Goal: Task Accomplishment & Management: Use online tool/utility

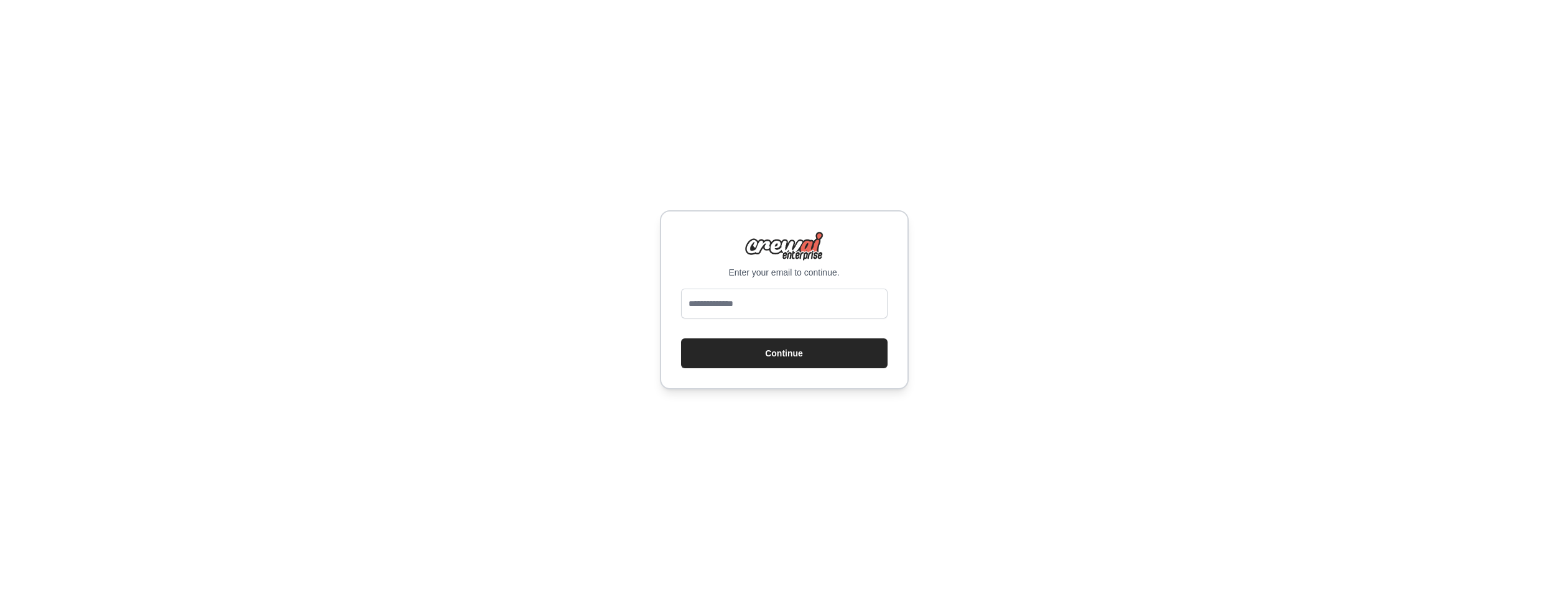
click at [724, 308] on input "email" at bounding box center [785, 304] width 207 height 30
click at [601, 218] on div "Enter your email to continue. Continue" at bounding box center [784, 300] width 1568 height 599
click at [780, 313] on input "email" at bounding box center [785, 304] width 207 height 30
click at [754, 308] on input "email" at bounding box center [785, 304] width 207 height 30
type input "**********"
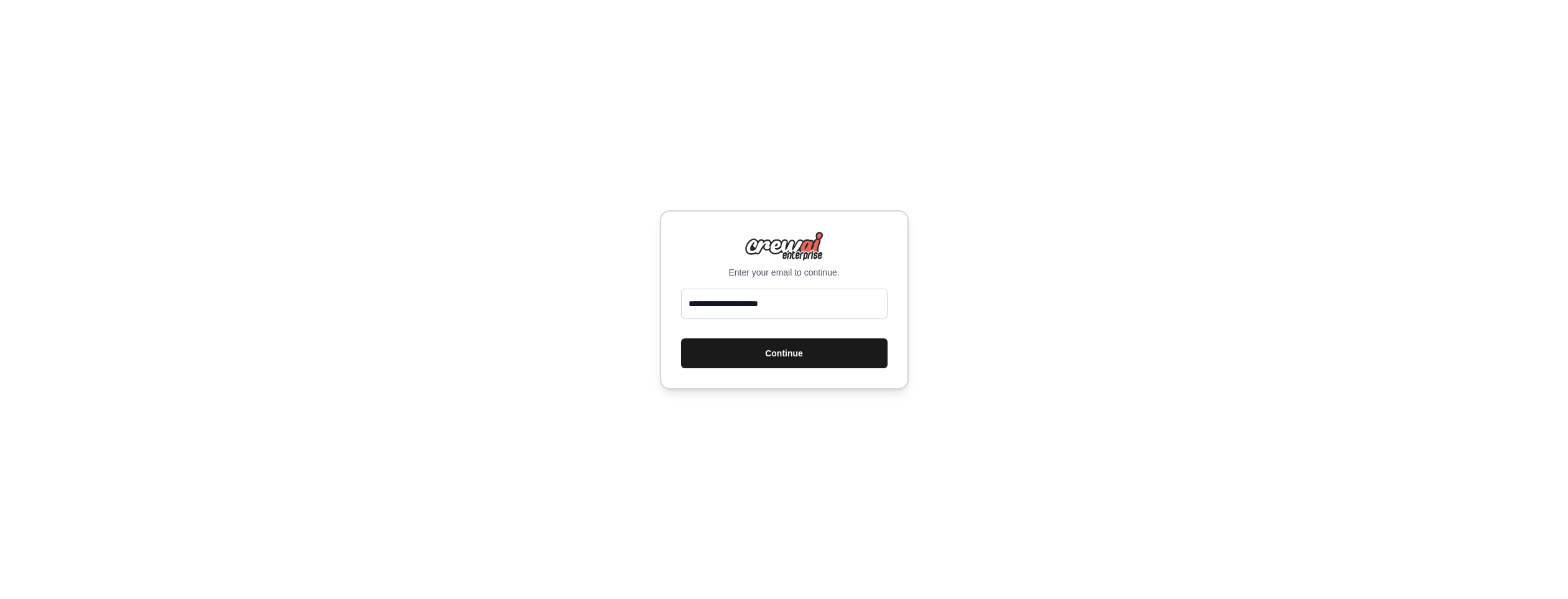
click at [762, 346] on button "Continue" at bounding box center [785, 353] width 207 height 30
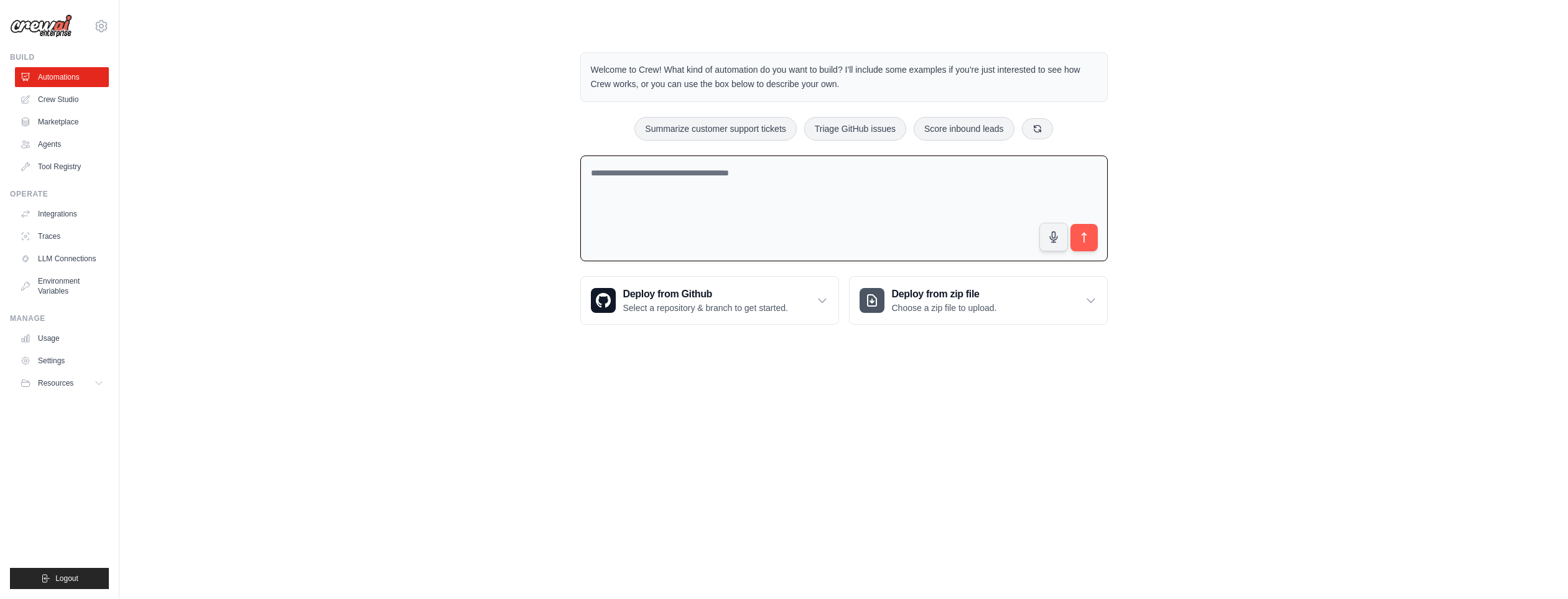
click at [661, 170] on textarea at bounding box center [844, 208] width 528 height 107
click at [699, 164] on textarea at bounding box center [844, 208] width 528 height 107
click at [57, 93] on link "Crew Studio" at bounding box center [64, 99] width 94 height 20
type textarea "**********"
click at [1069, 223] on button "submit" at bounding box center [1083, 237] width 29 height 29
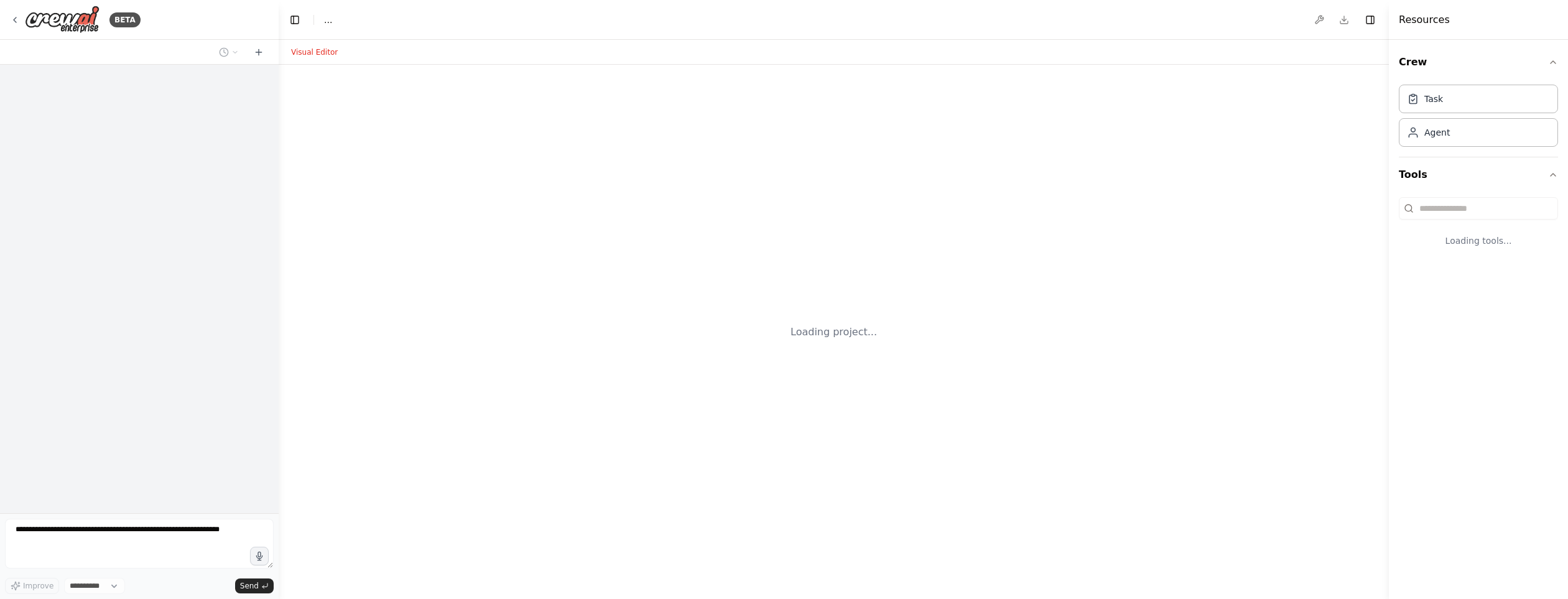
select select "****"
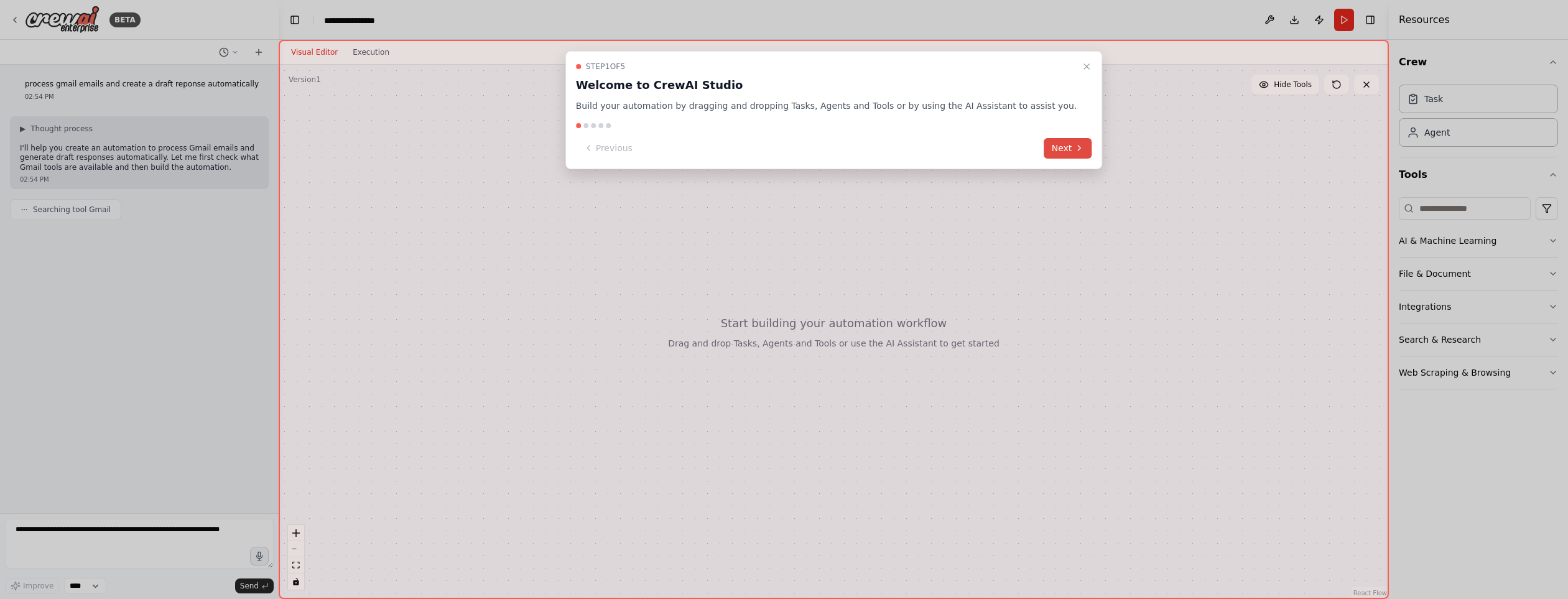
click at [1045, 138] on button "Next" at bounding box center [1068, 148] width 48 height 21
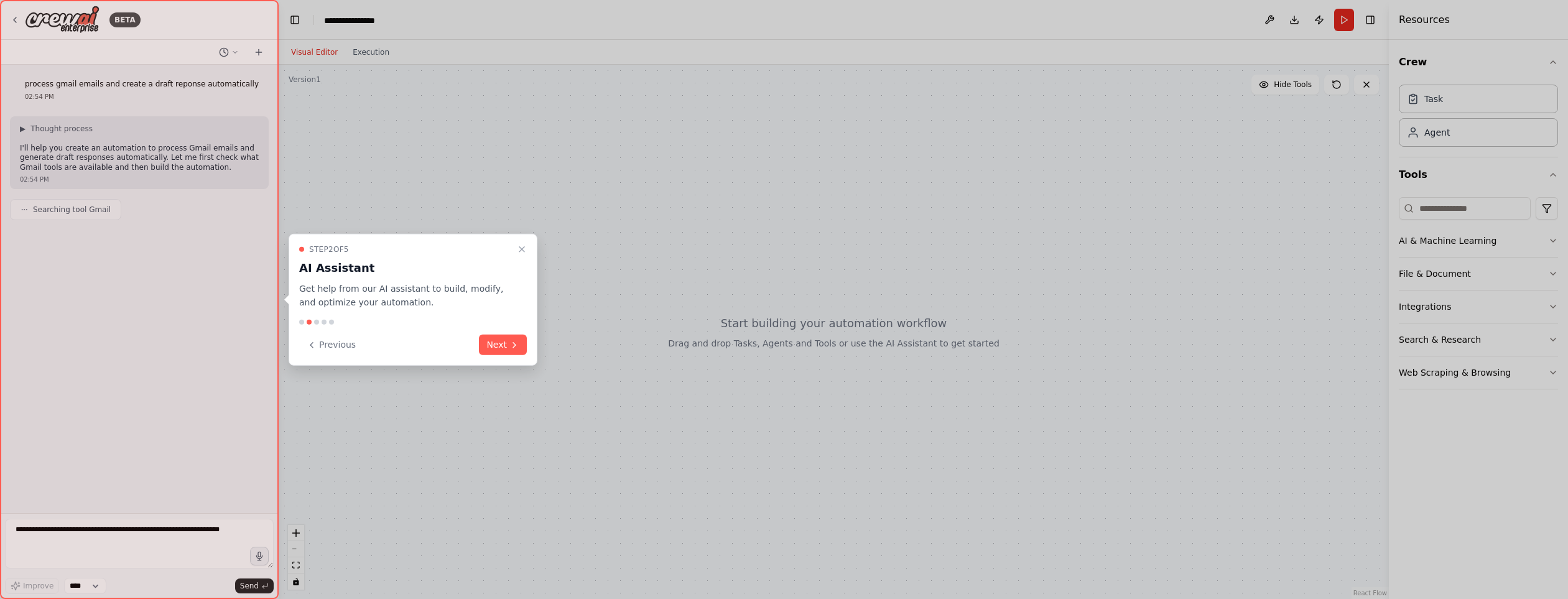
click at [1008, 134] on div at bounding box center [784, 300] width 1568 height 599
click at [503, 346] on button "Next" at bounding box center [503, 345] width 48 height 21
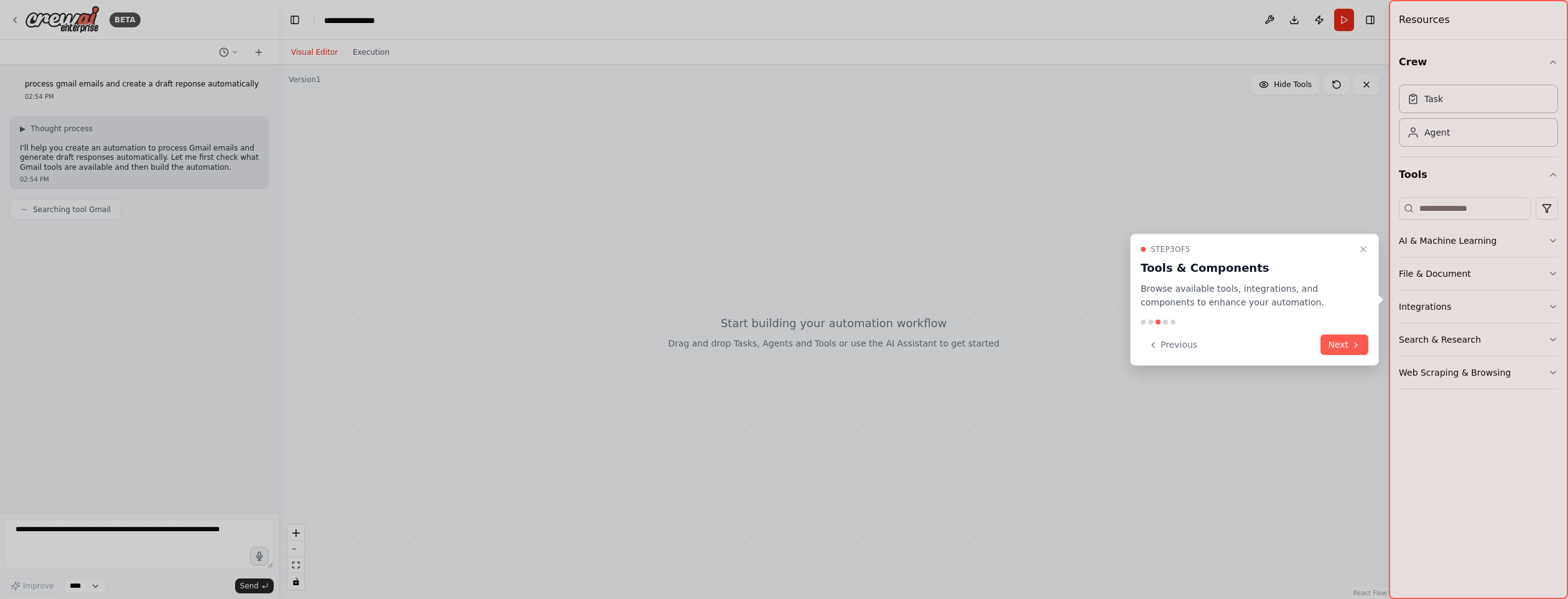
click at [504, 340] on div at bounding box center [784, 300] width 1568 height 599
click at [1322, 340] on div "Previous Next" at bounding box center [1255, 345] width 227 height 21
click at [1335, 340] on button "Next" at bounding box center [1345, 345] width 48 height 21
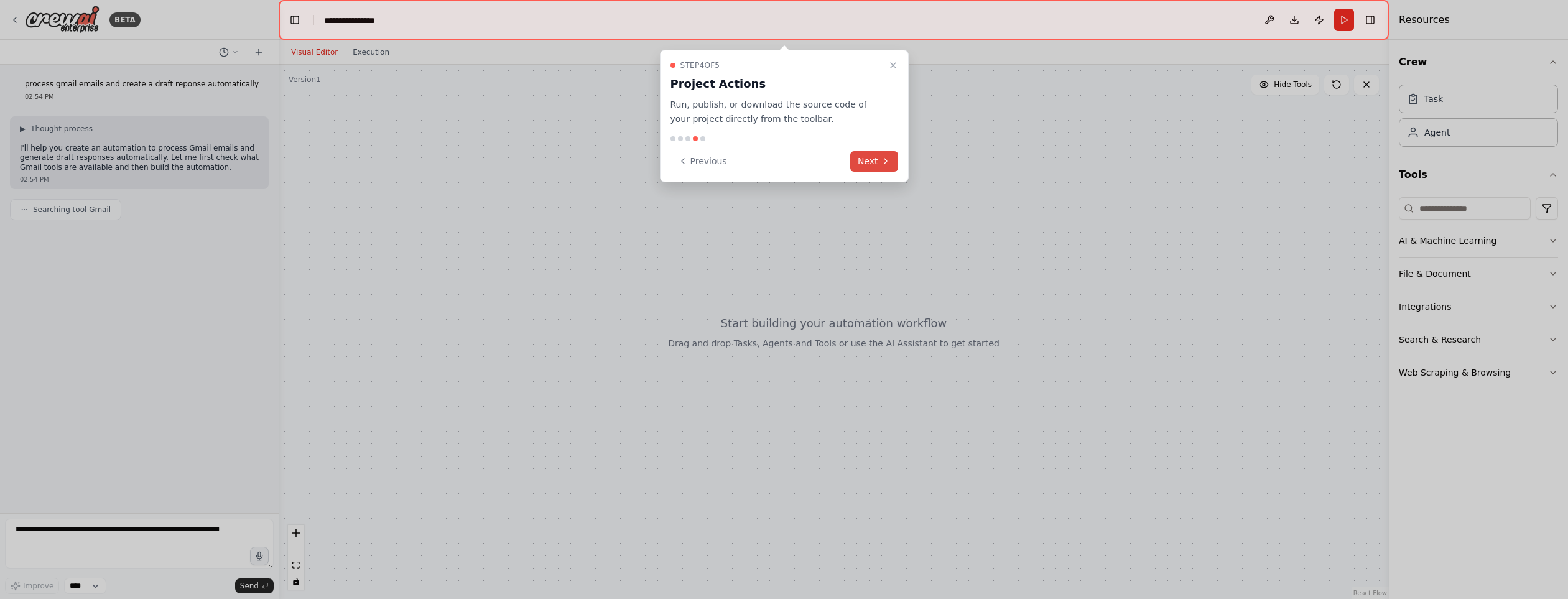
click at [865, 151] on button "Next" at bounding box center [874, 161] width 48 height 21
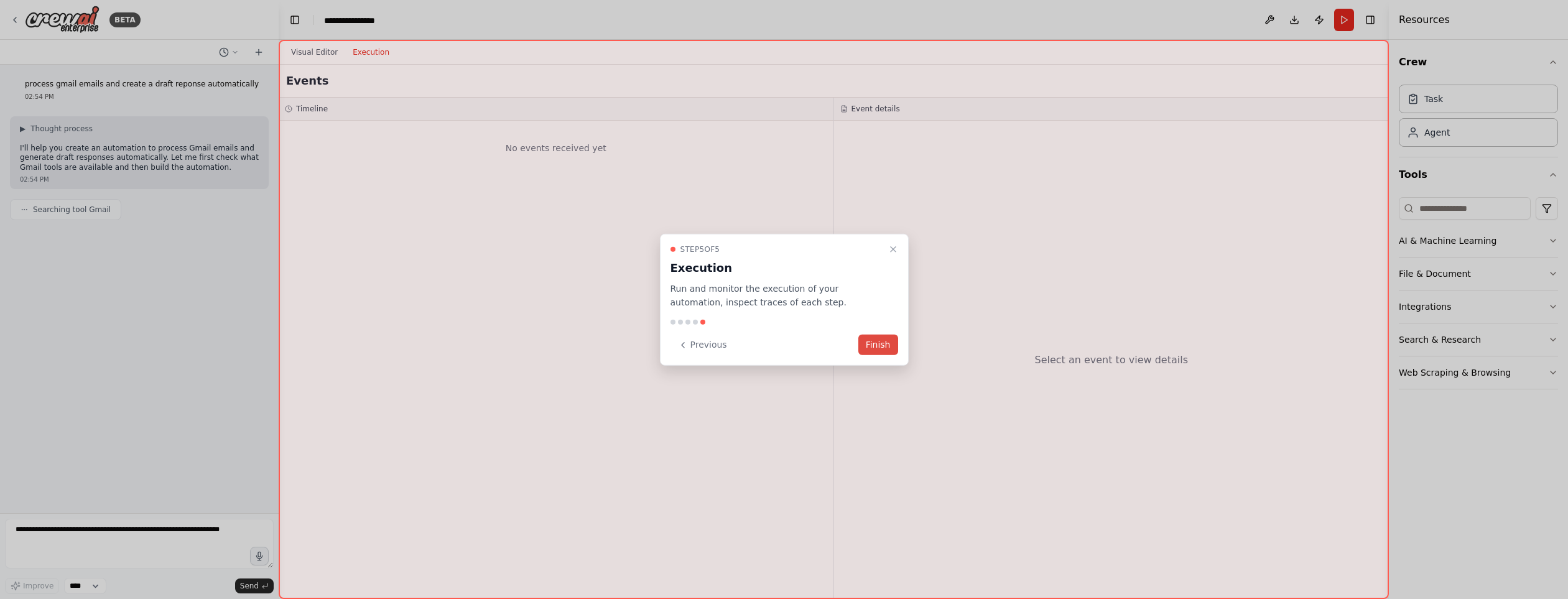
click at [882, 345] on button "Finish" at bounding box center [878, 345] width 40 height 21
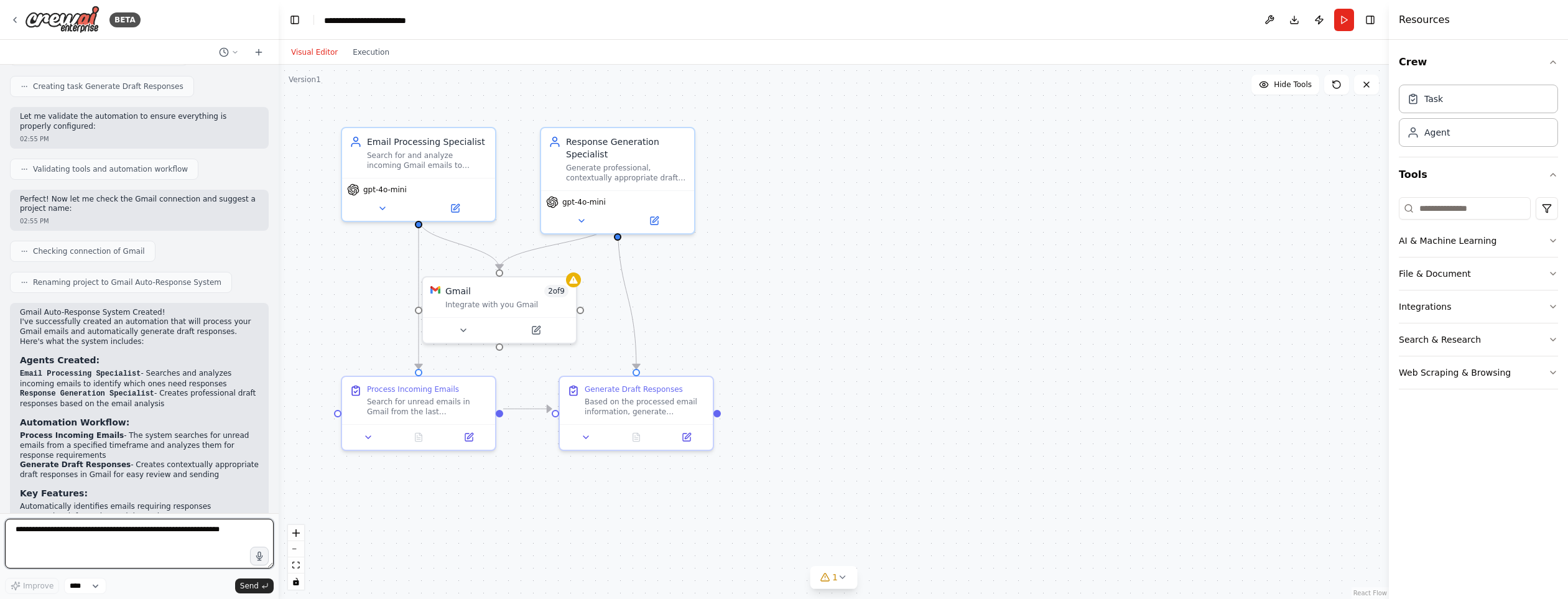
scroll to position [451, 0]
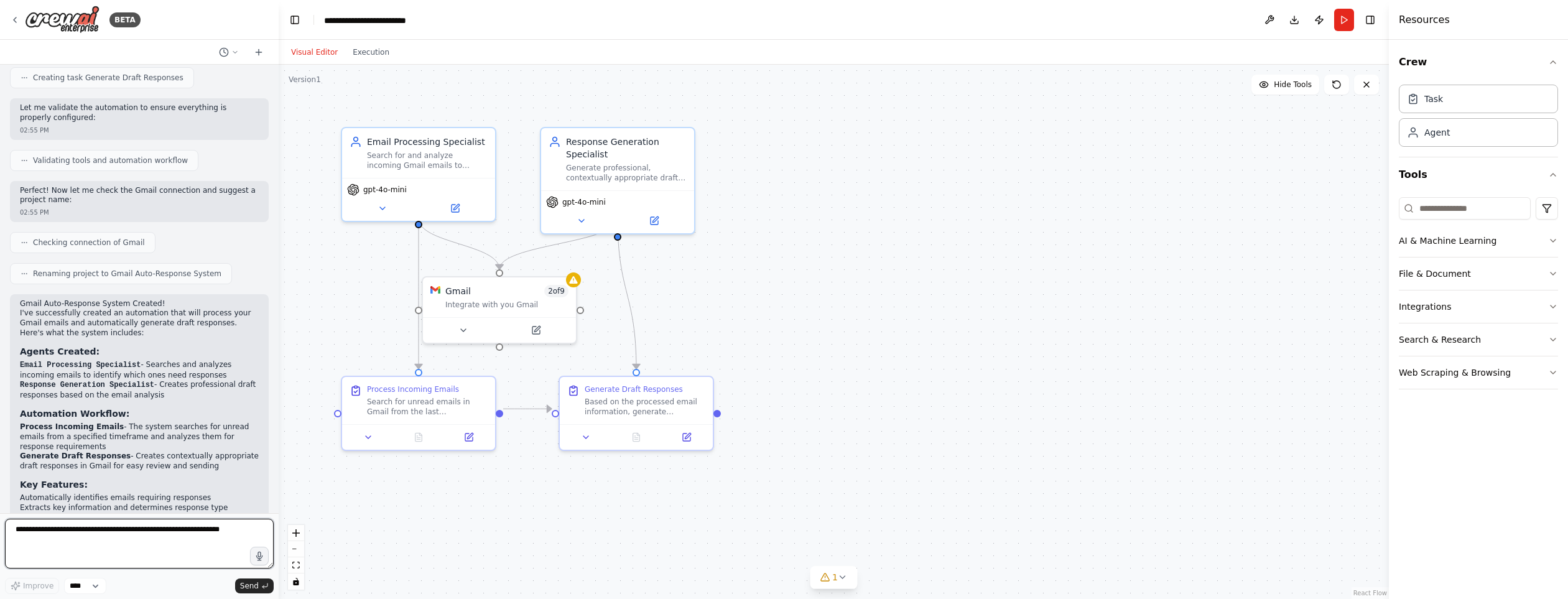
click at [93, 557] on textarea at bounding box center [139, 544] width 269 height 50
drag, startPoint x: 105, startPoint y: 548, endPoint x: 86, endPoint y: 570, distance: 29.1
click at [86, 569] on textarea at bounding box center [139, 544] width 269 height 50
type textarea "**********"
click at [255, 584] on span "Send" at bounding box center [249, 587] width 19 height 10
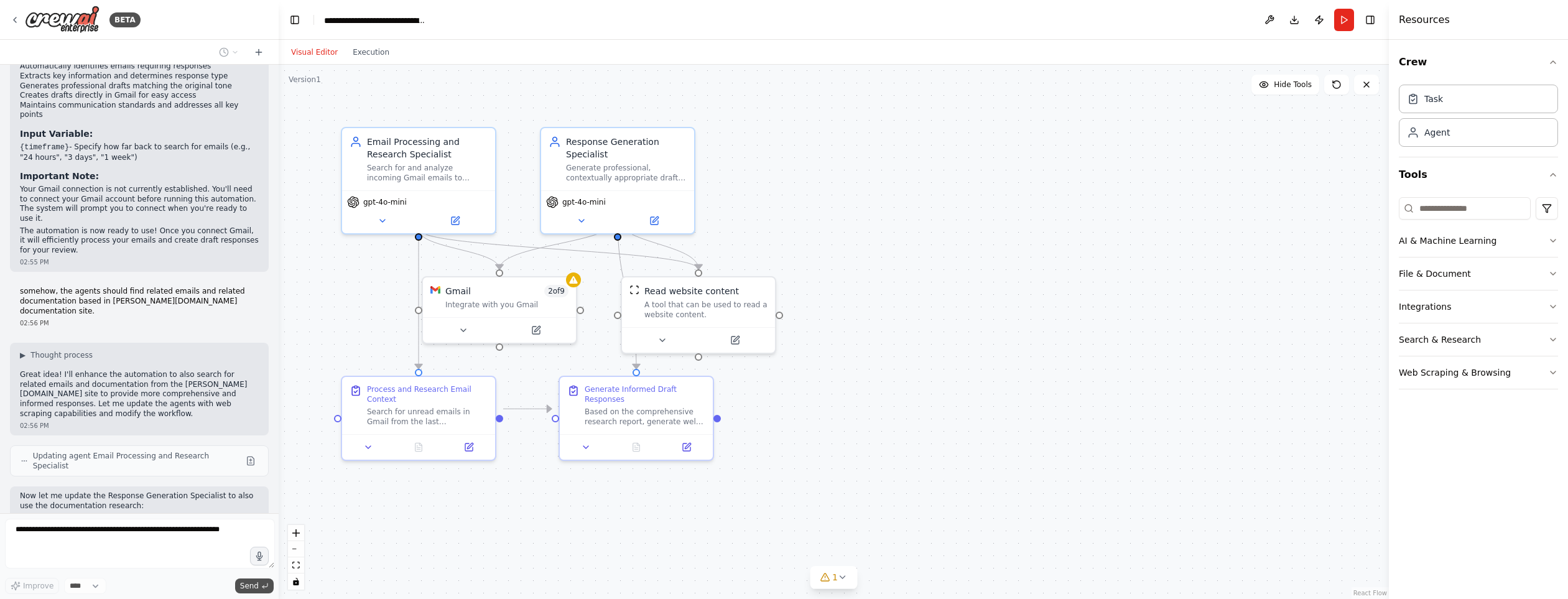
scroll to position [956, 0]
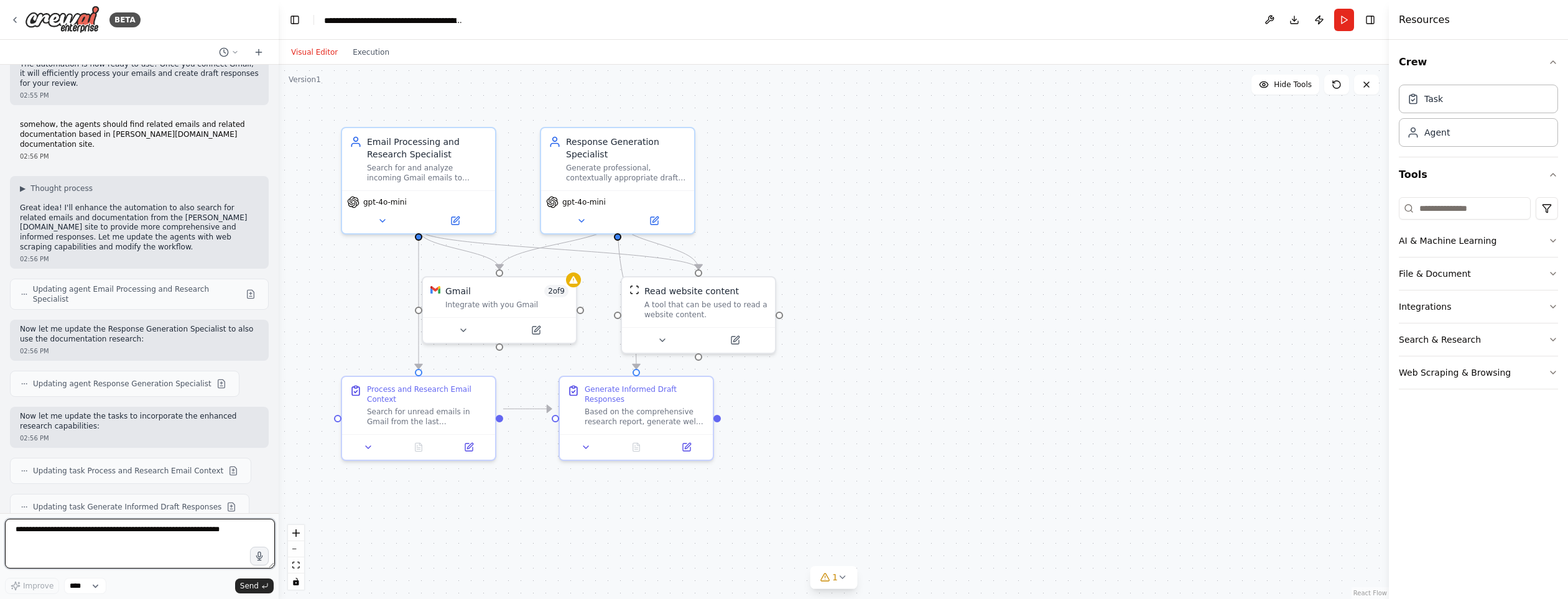
click at [121, 544] on textarea at bounding box center [140, 544] width 270 height 50
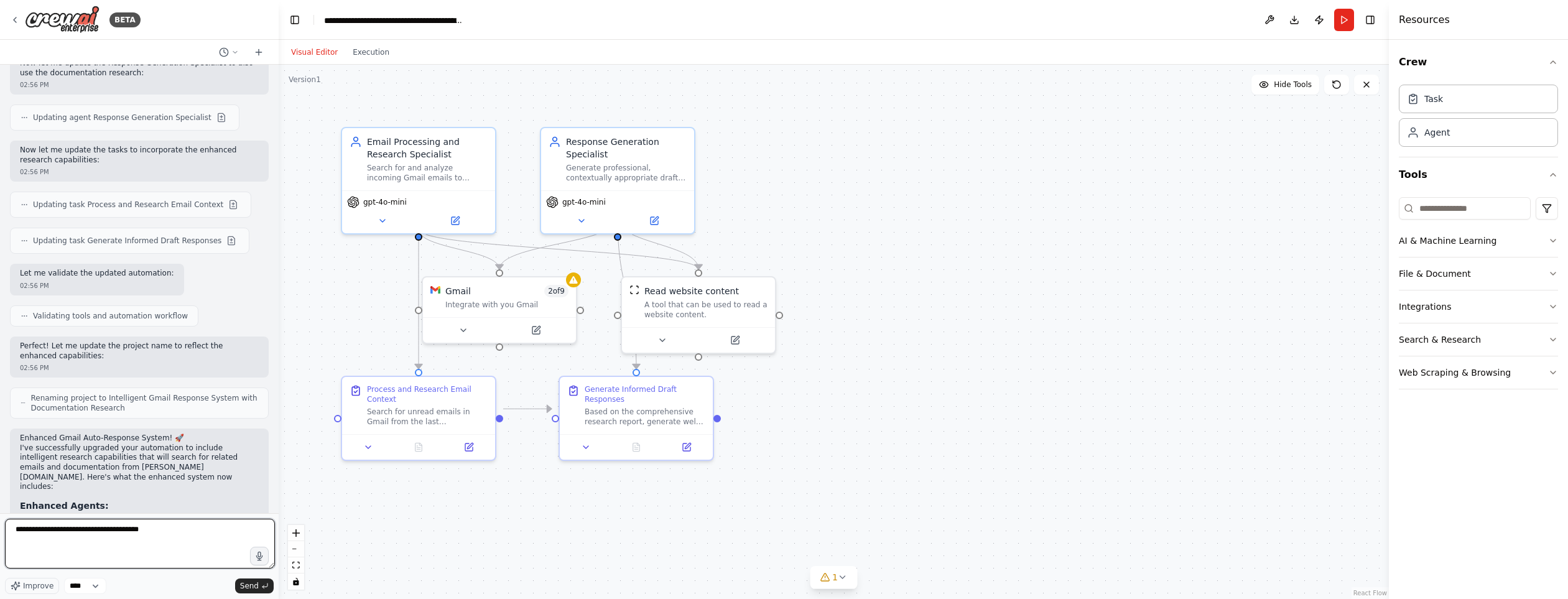
scroll to position [1325, 0]
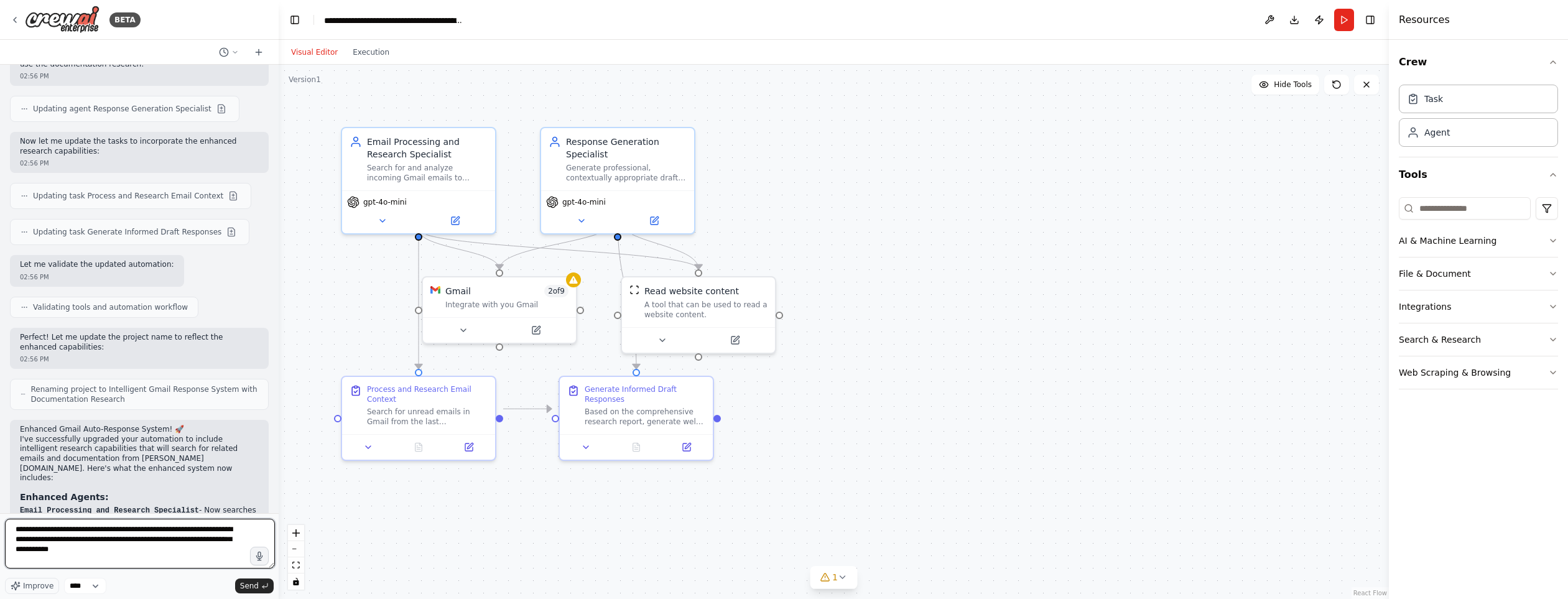
type textarea "**********"
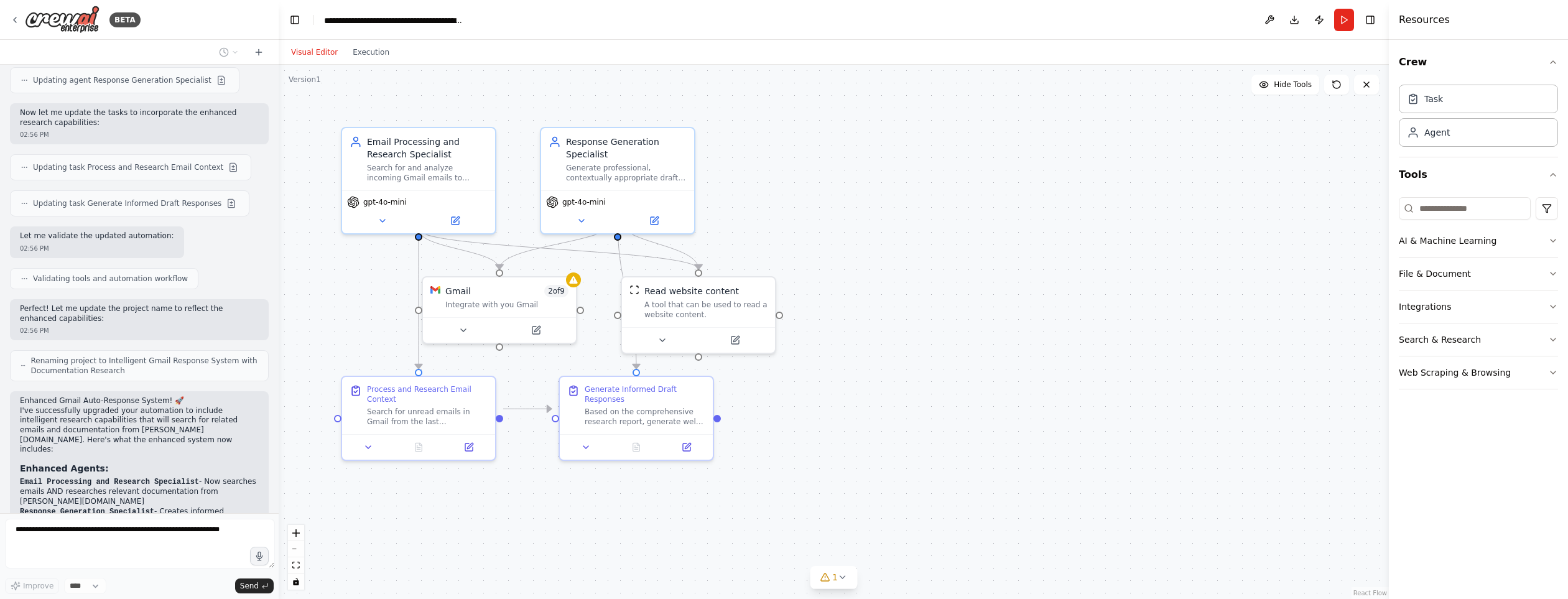
scroll to position [1399, 0]
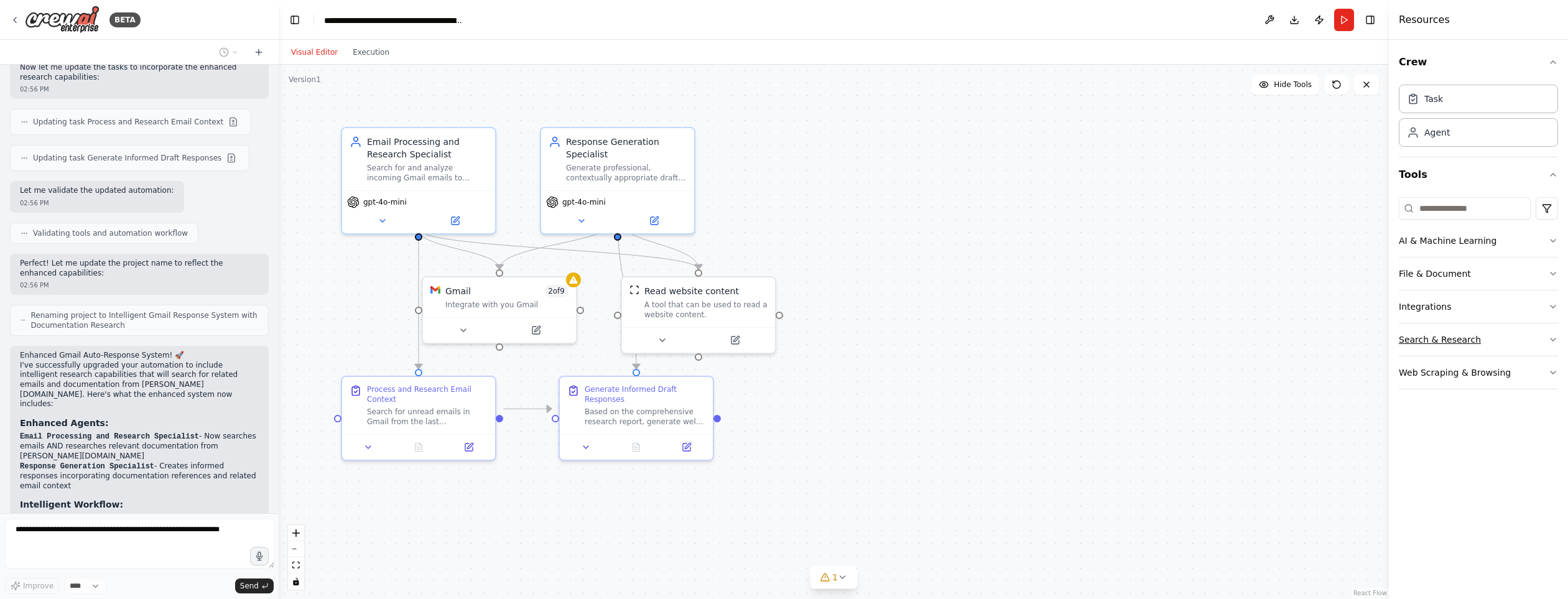
click at [1543, 323] on button "Search & Research" at bounding box center [1479, 339] width 160 height 32
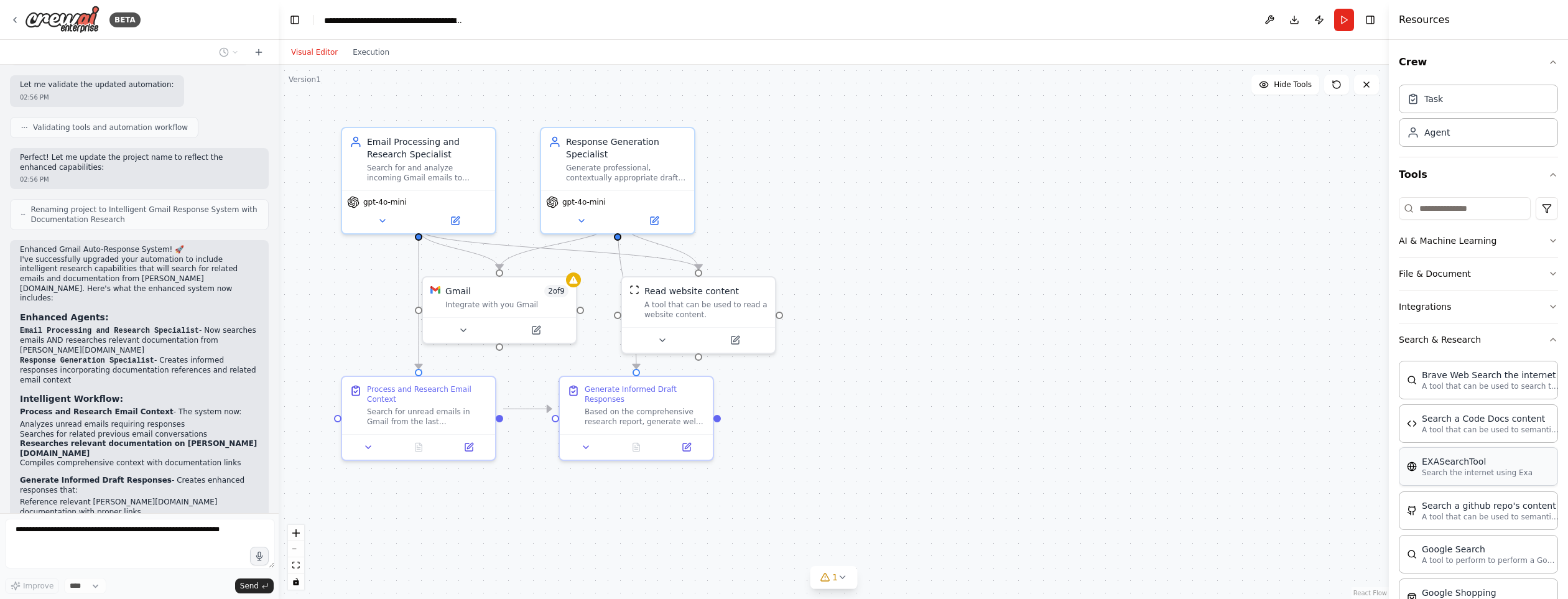
scroll to position [1513, 0]
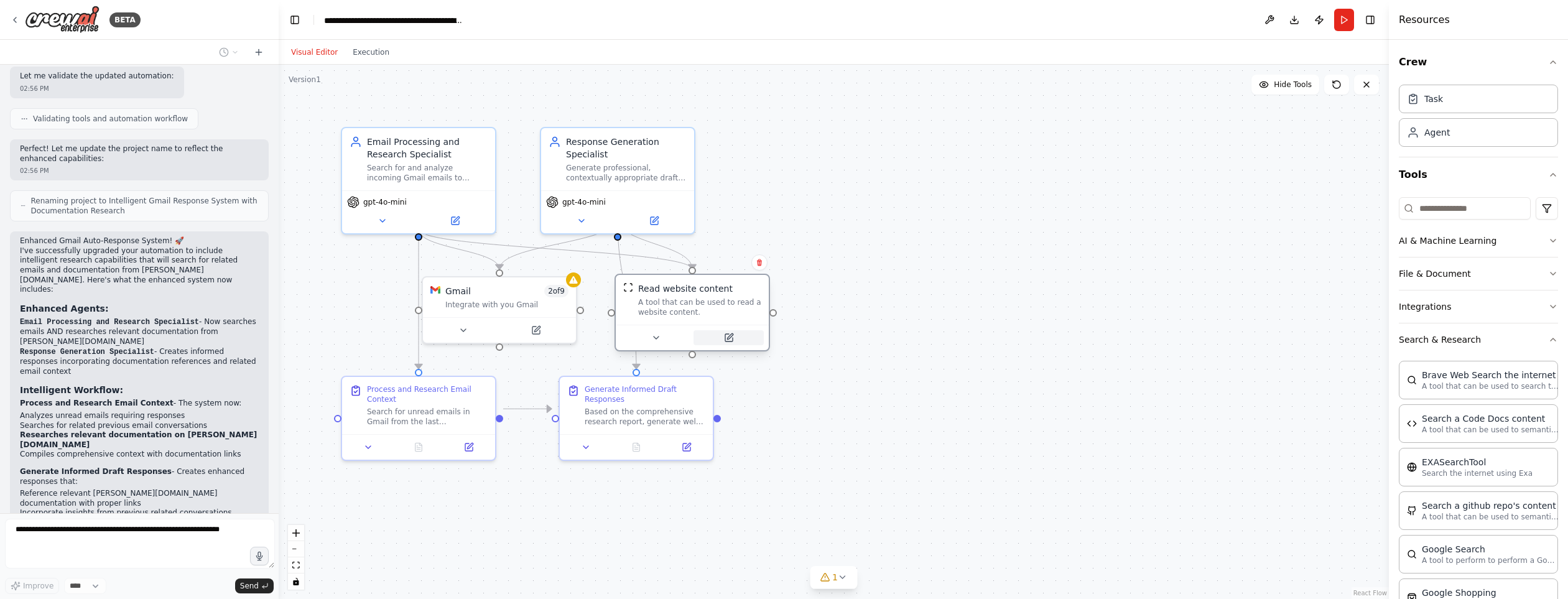
click at [737, 330] on button at bounding box center [729, 338] width 70 height 15
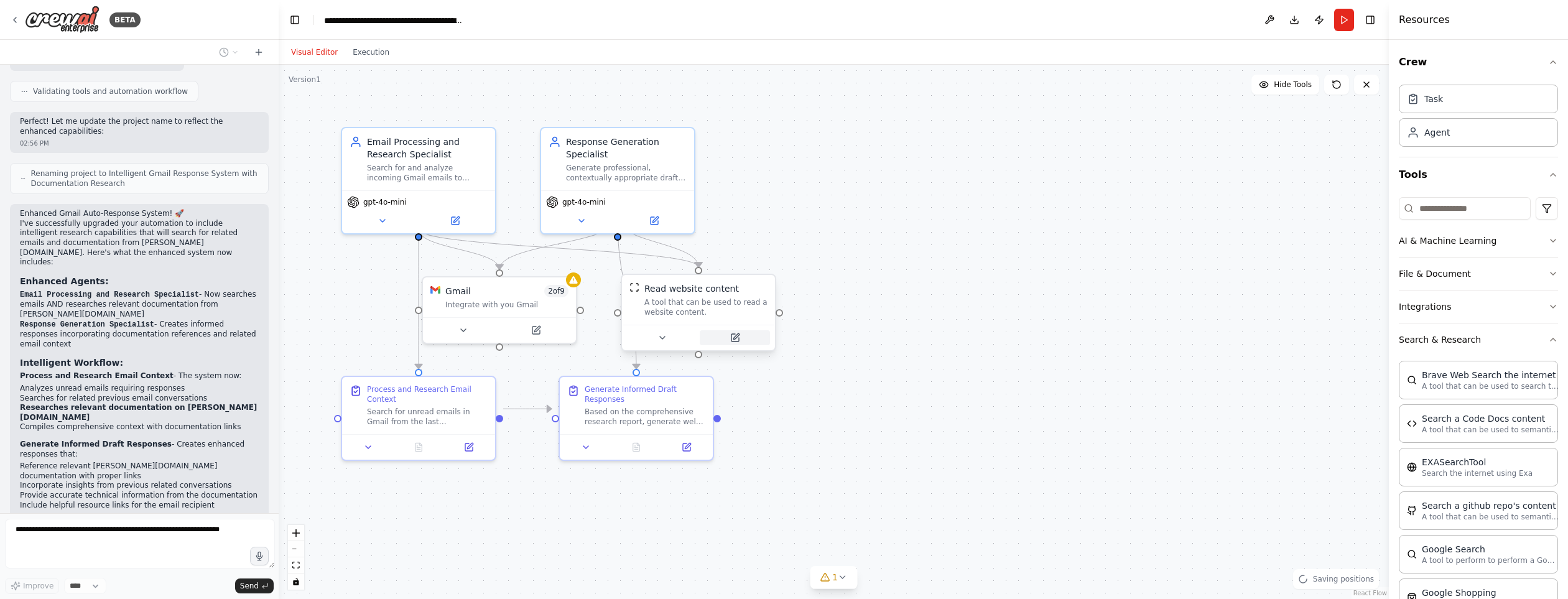
click at [729, 330] on button at bounding box center [734, 338] width 70 height 15
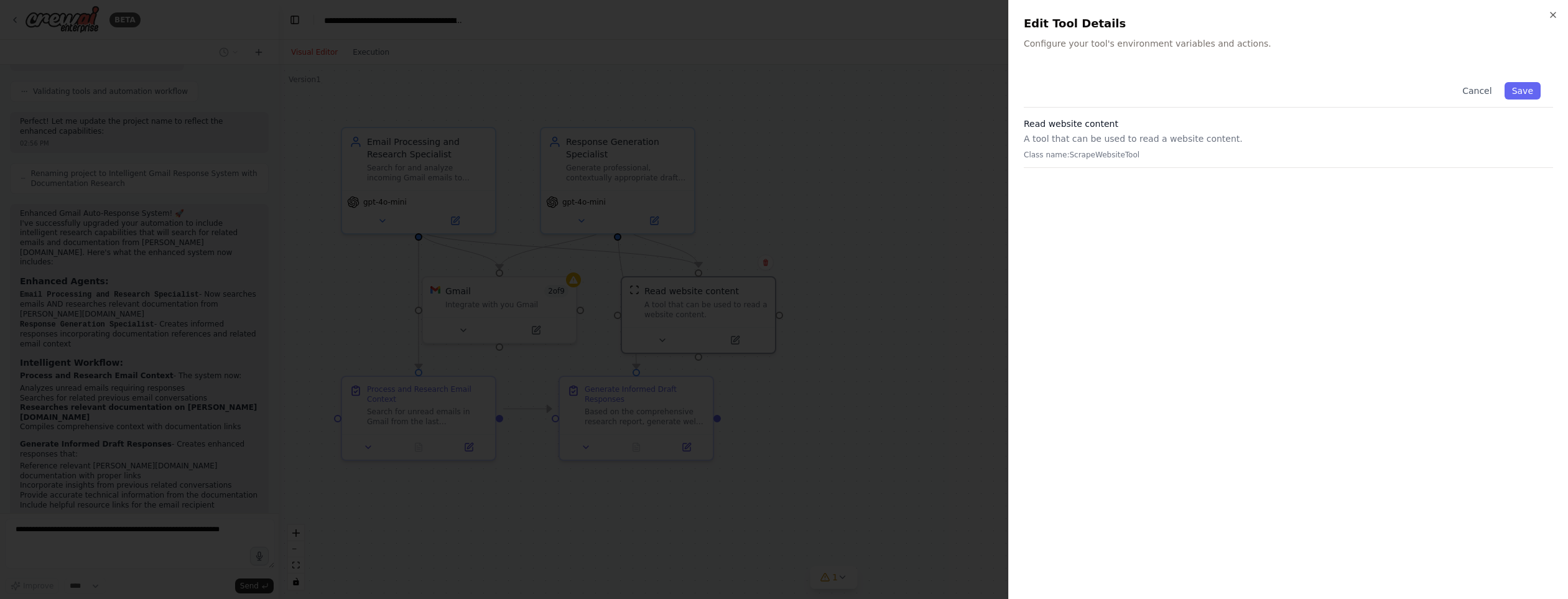
click at [1135, 132] on p "A tool that can be used to read a website content." at bounding box center [1288, 138] width 529 height 12
click at [1073, 99] on div "Cancel Save Read website content A tool that can be used to read a website cont…" at bounding box center [1288, 118] width 529 height 98
click at [1073, 43] on p "Configure your tool's environment variables and actions." at bounding box center [1288, 43] width 529 height 12
click at [1557, 10] on icon "button" at bounding box center [1553, 15] width 10 height 10
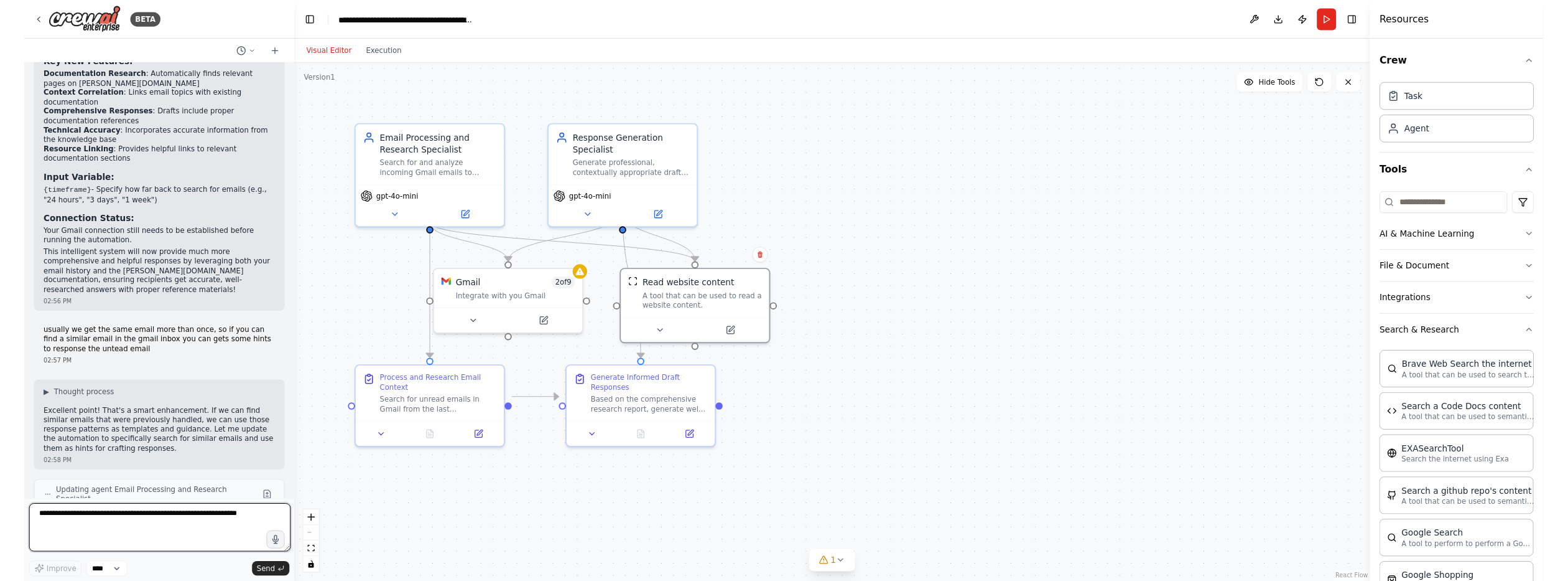
scroll to position [2011, 0]
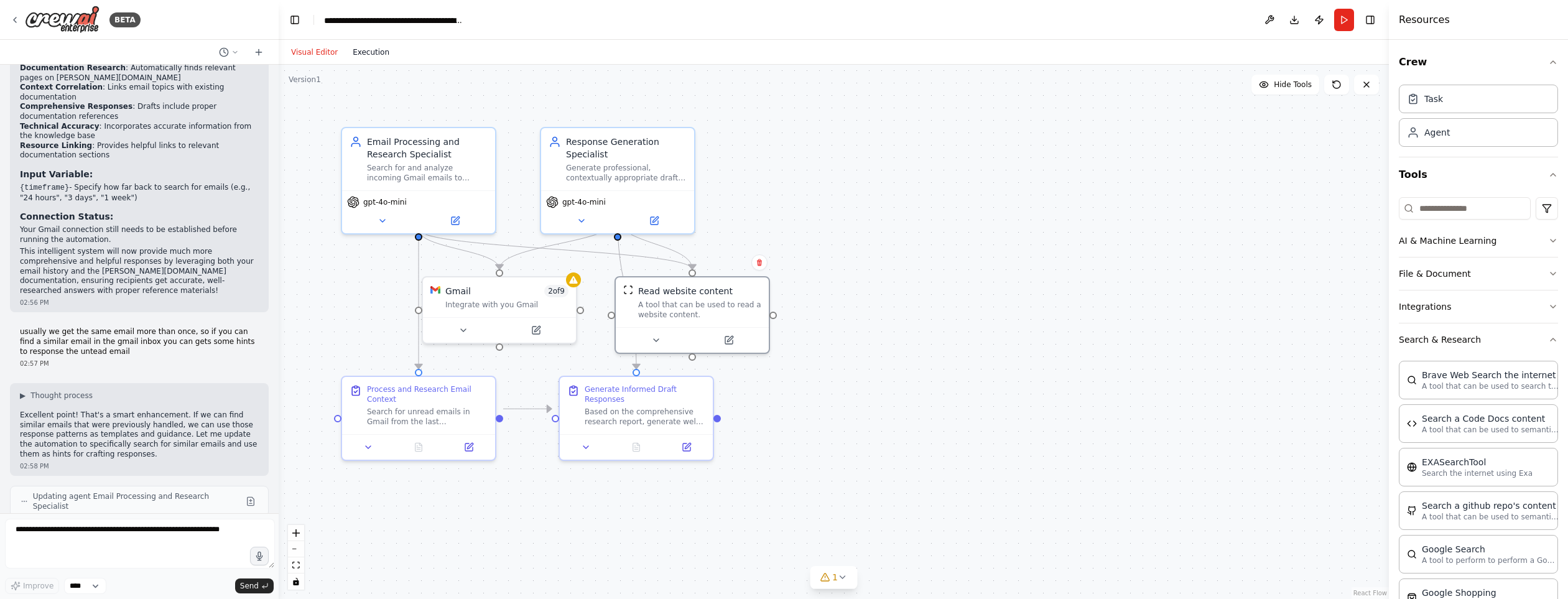
click at [347, 51] on button "Execution" at bounding box center [370, 52] width 51 height 15
click at [298, 48] on button "Visual Editor" at bounding box center [314, 52] width 61 height 15
click at [576, 274] on icon at bounding box center [573, 277] width 8 height 7
click at [539, 323] on icon at bounding box center [537, 326] width 6 height 6
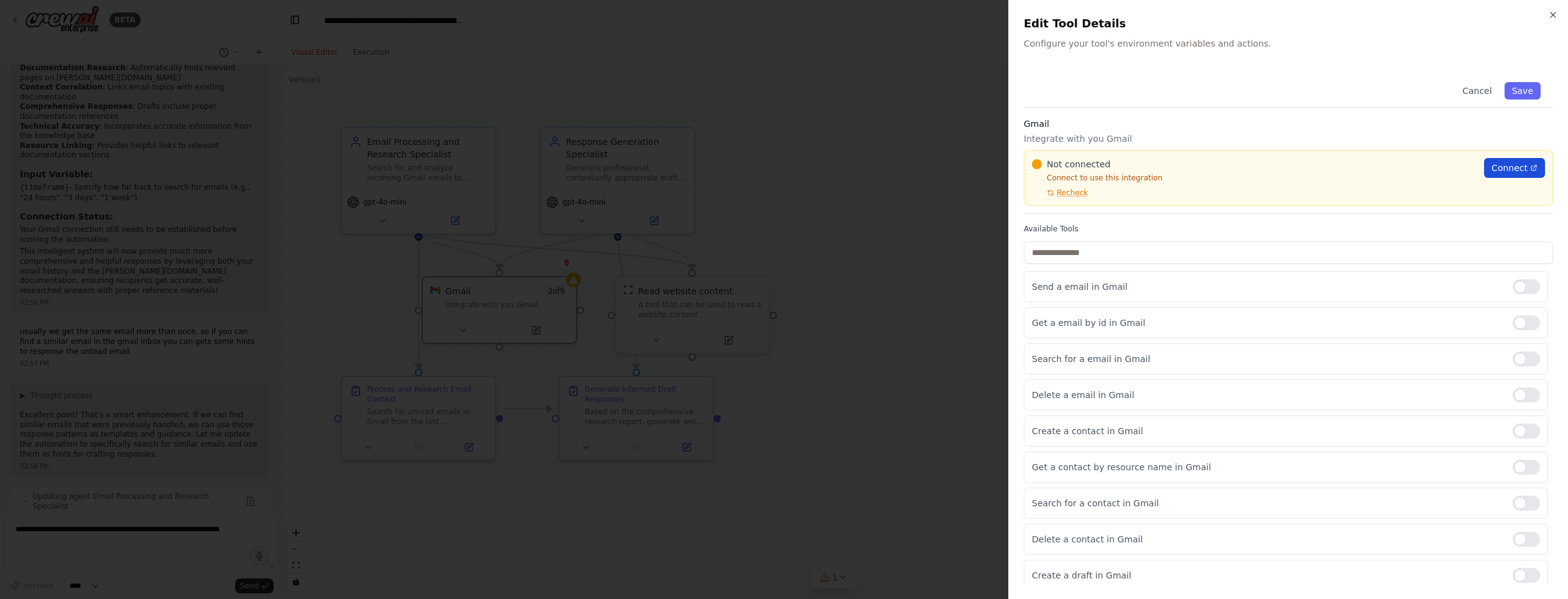
click at [1520, 162] on span "Connect" at bounding box center [1510, 168] width 36 height 12
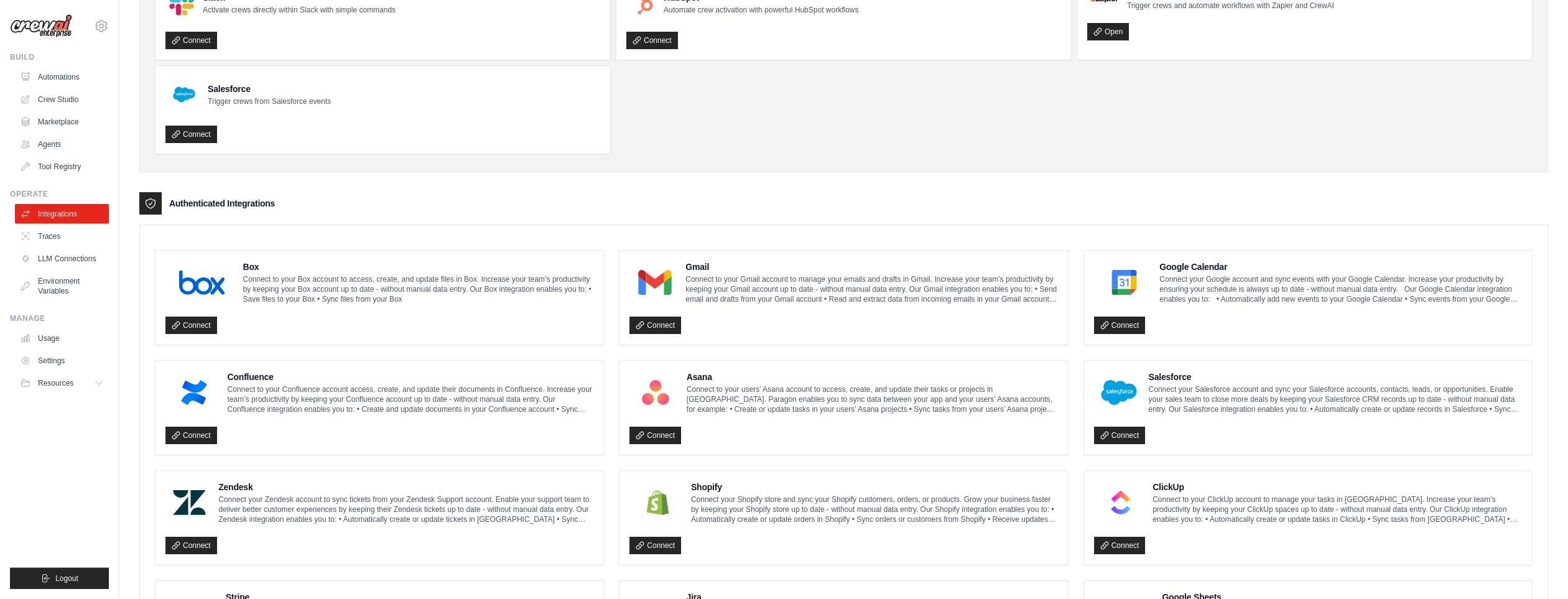
scroll to position [299, 0]
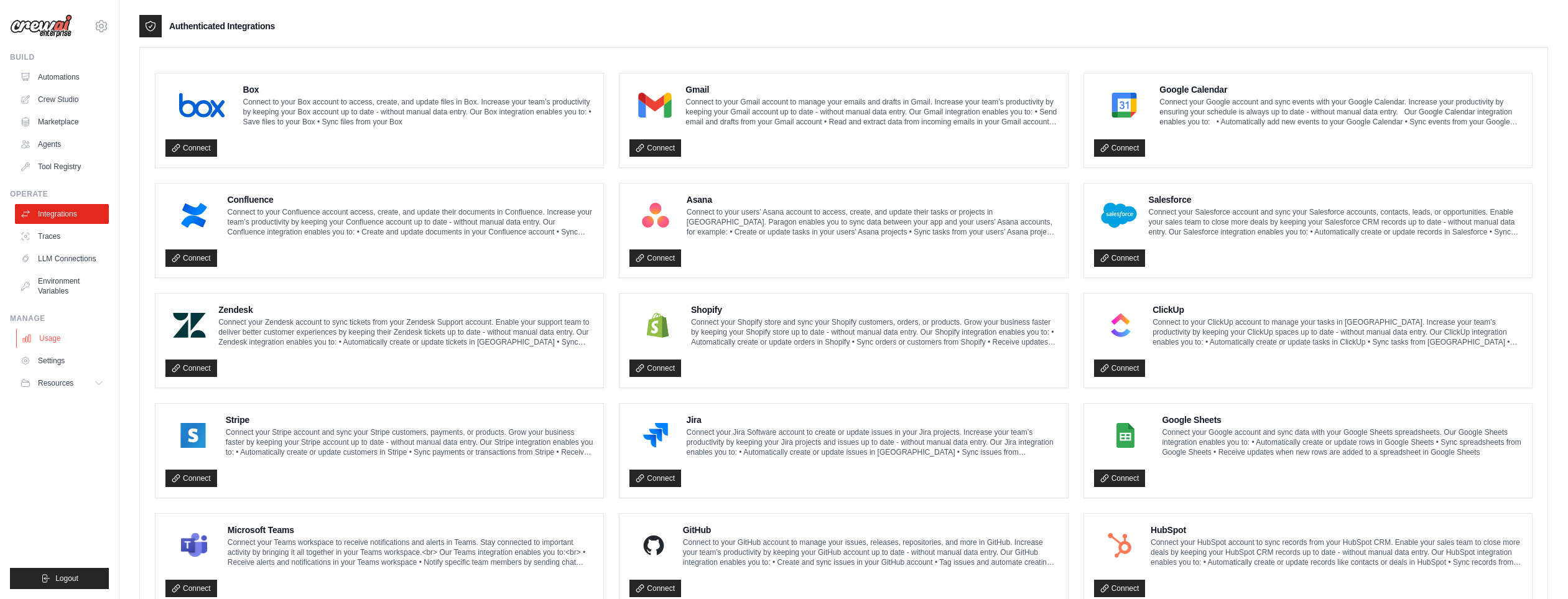
click at [50, 328] on link "Usage" at bounding box center [64, 338] width 94 height 20
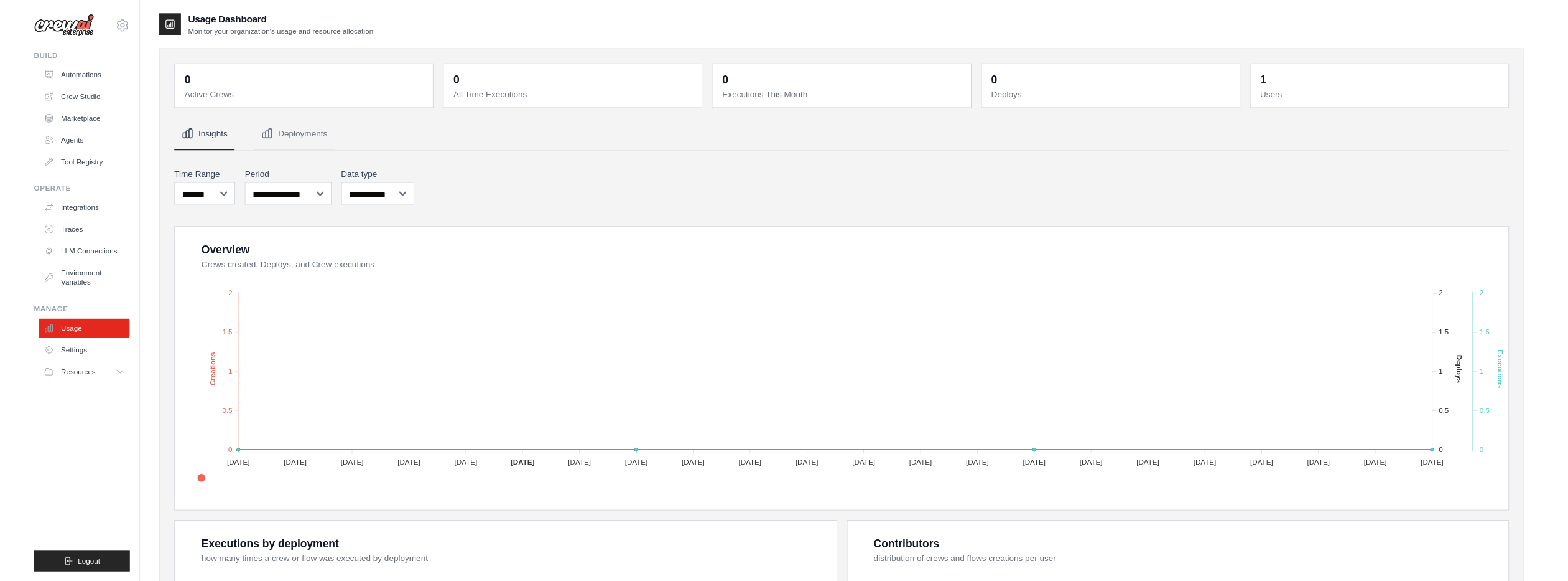
scroll to position [251, 0]
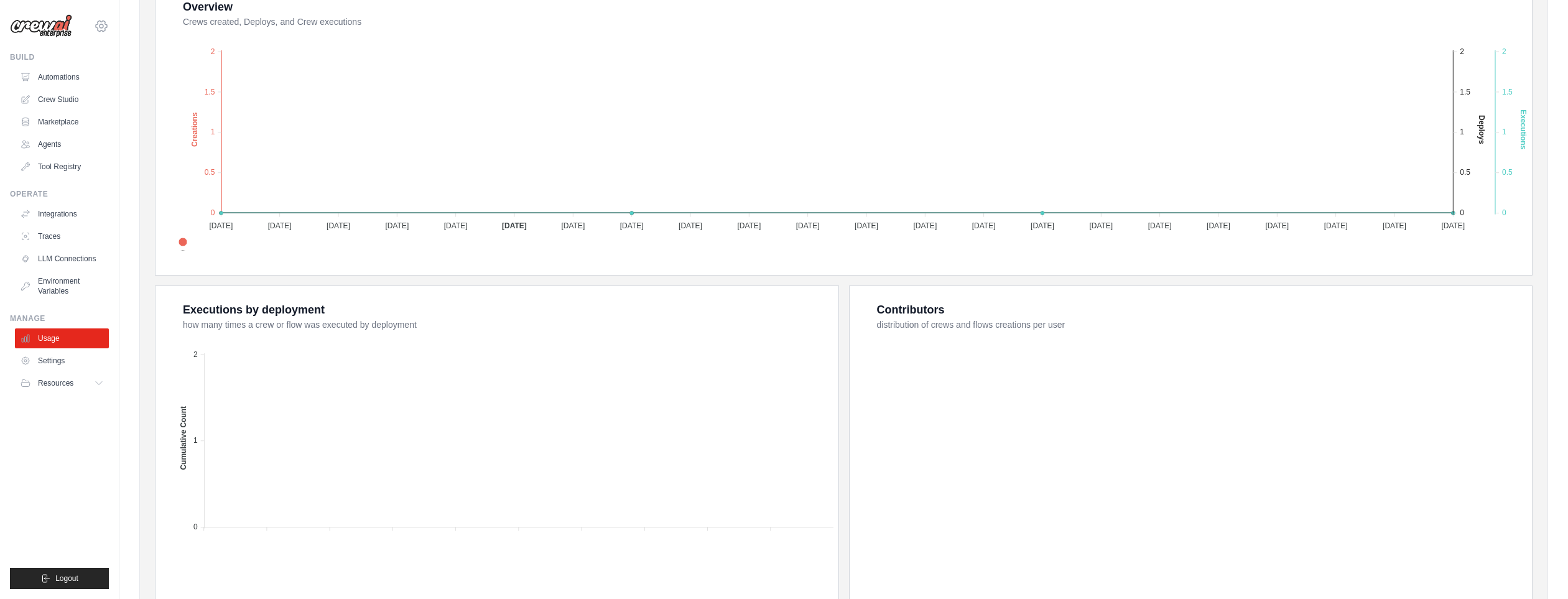
click at [99, 24] on icon at bounding box center [101, 26] width 4 height 4
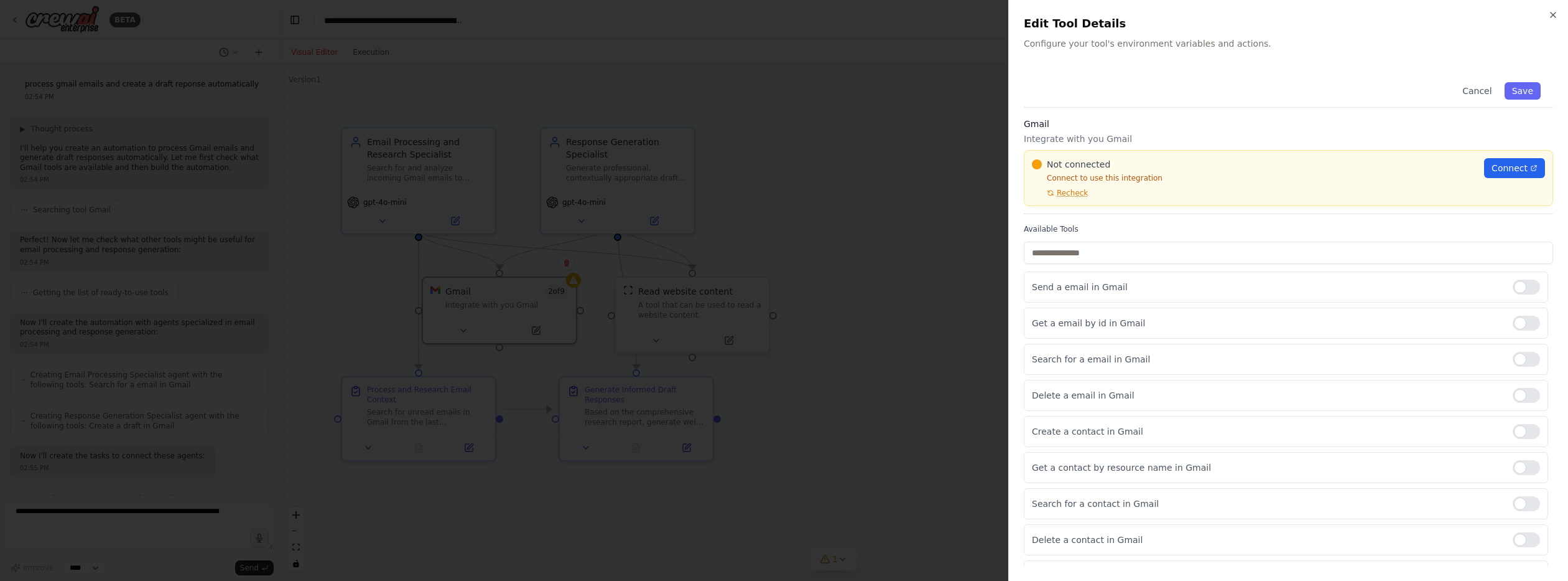
scroll to position [2029, 0]
